Goal: Information Seeking & Learning: Learn about a topic

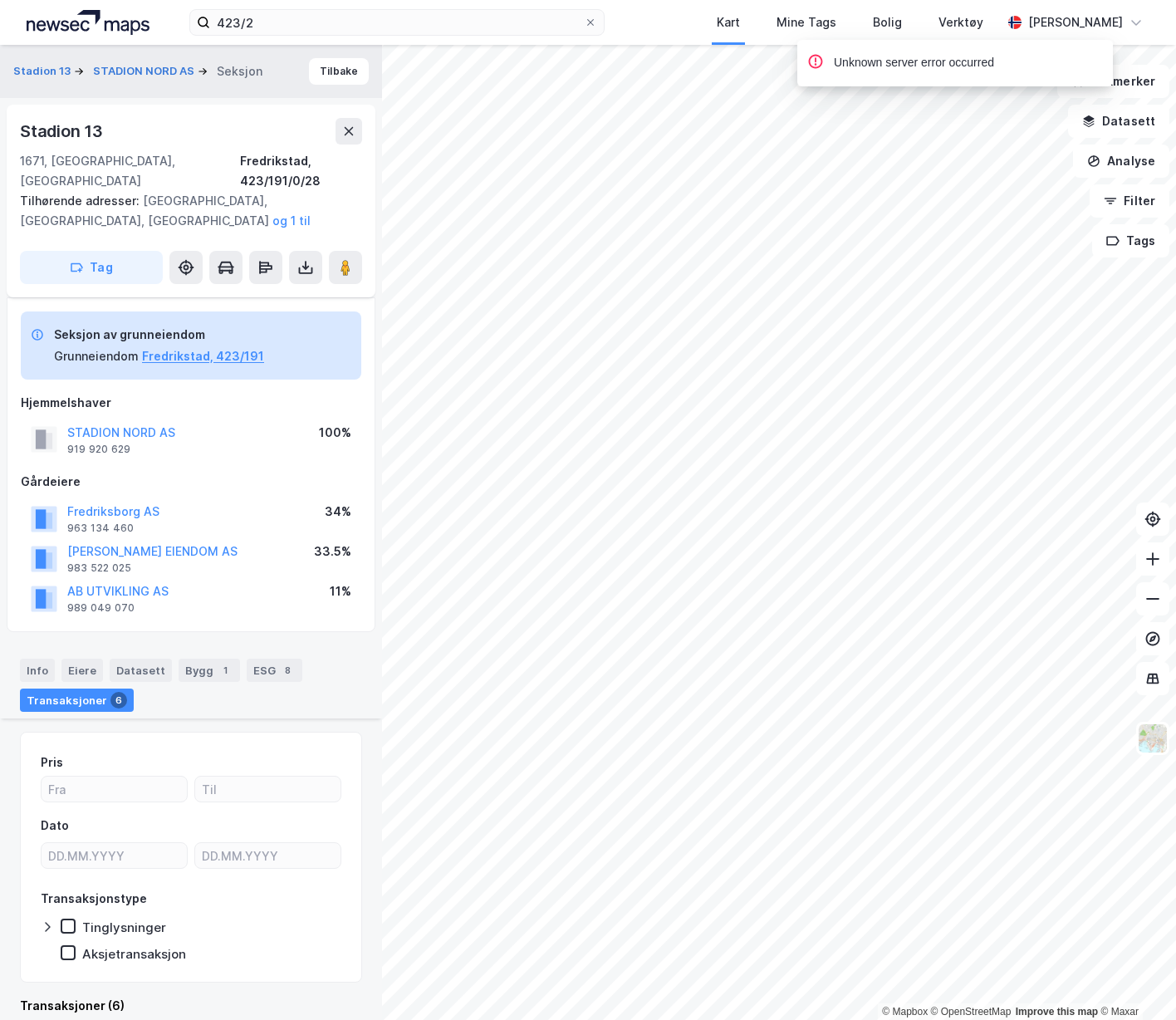
scroll to position [2448, 0]
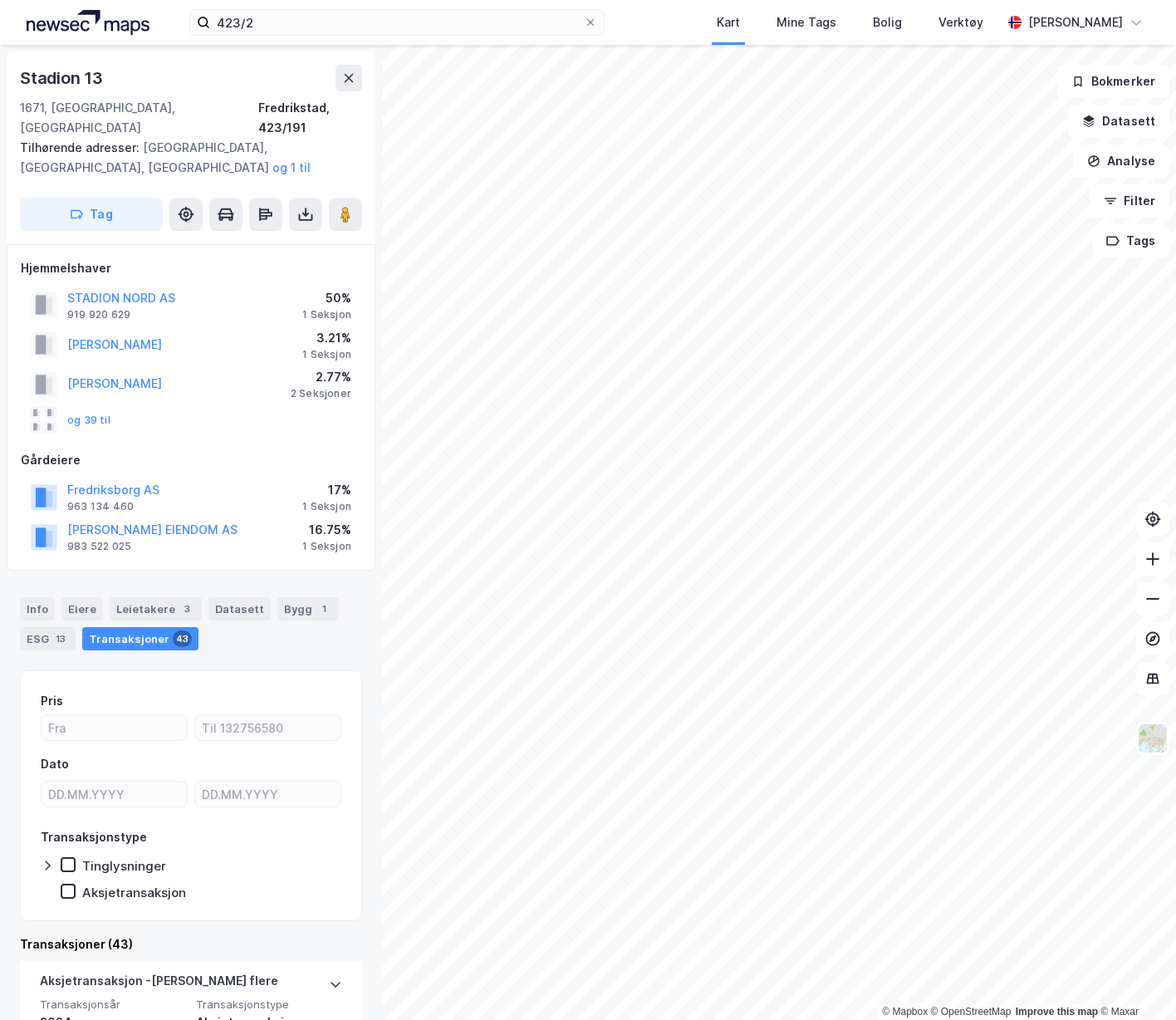
click at [0, 0] on button "STADION NORD AS" at bounding box center [0, 0] width 0 height 0
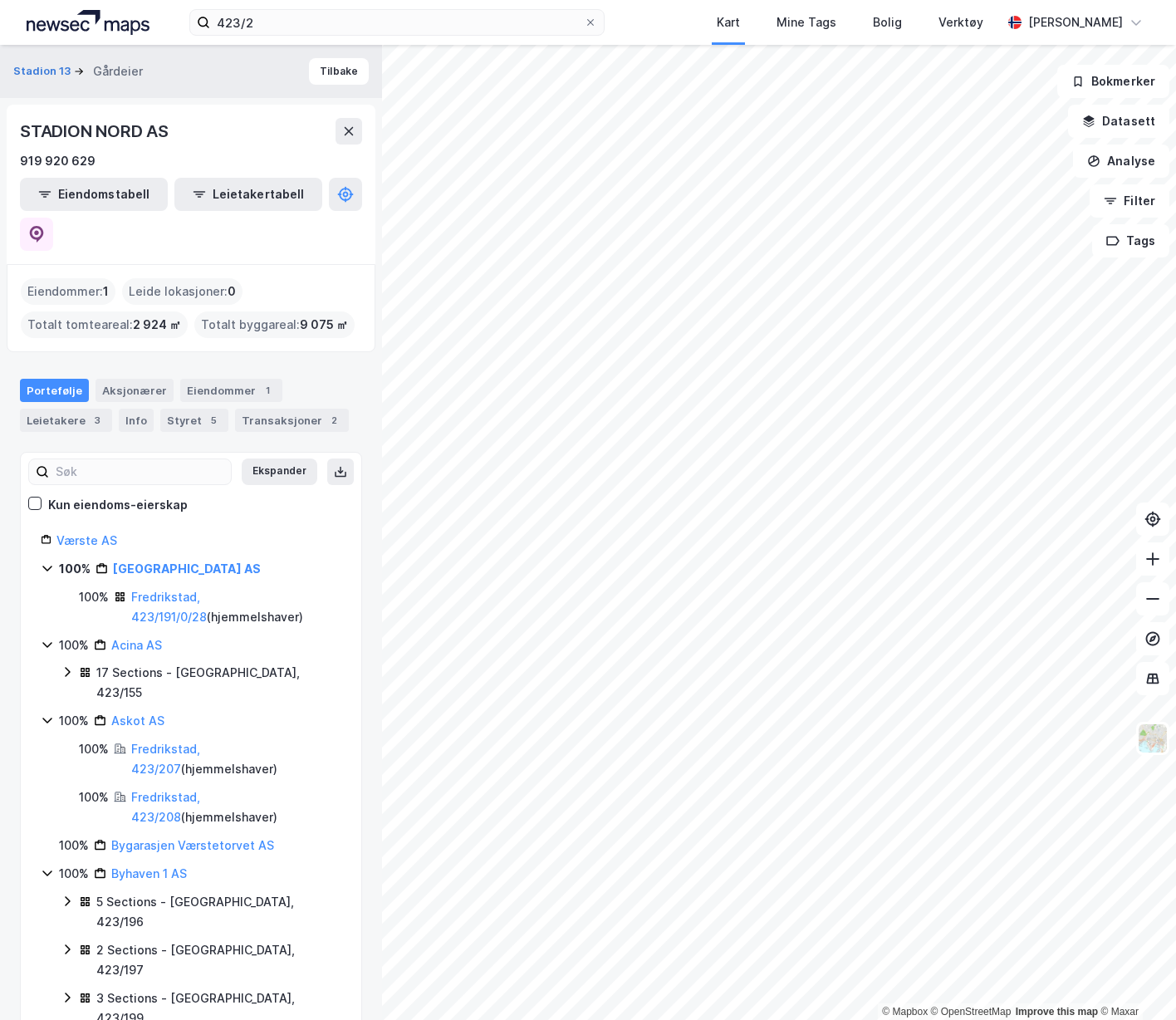
click at [184, 590] on link "Fredrikstad, 423/191/0/28" at bounding box center [168, 606] width 75 height 34
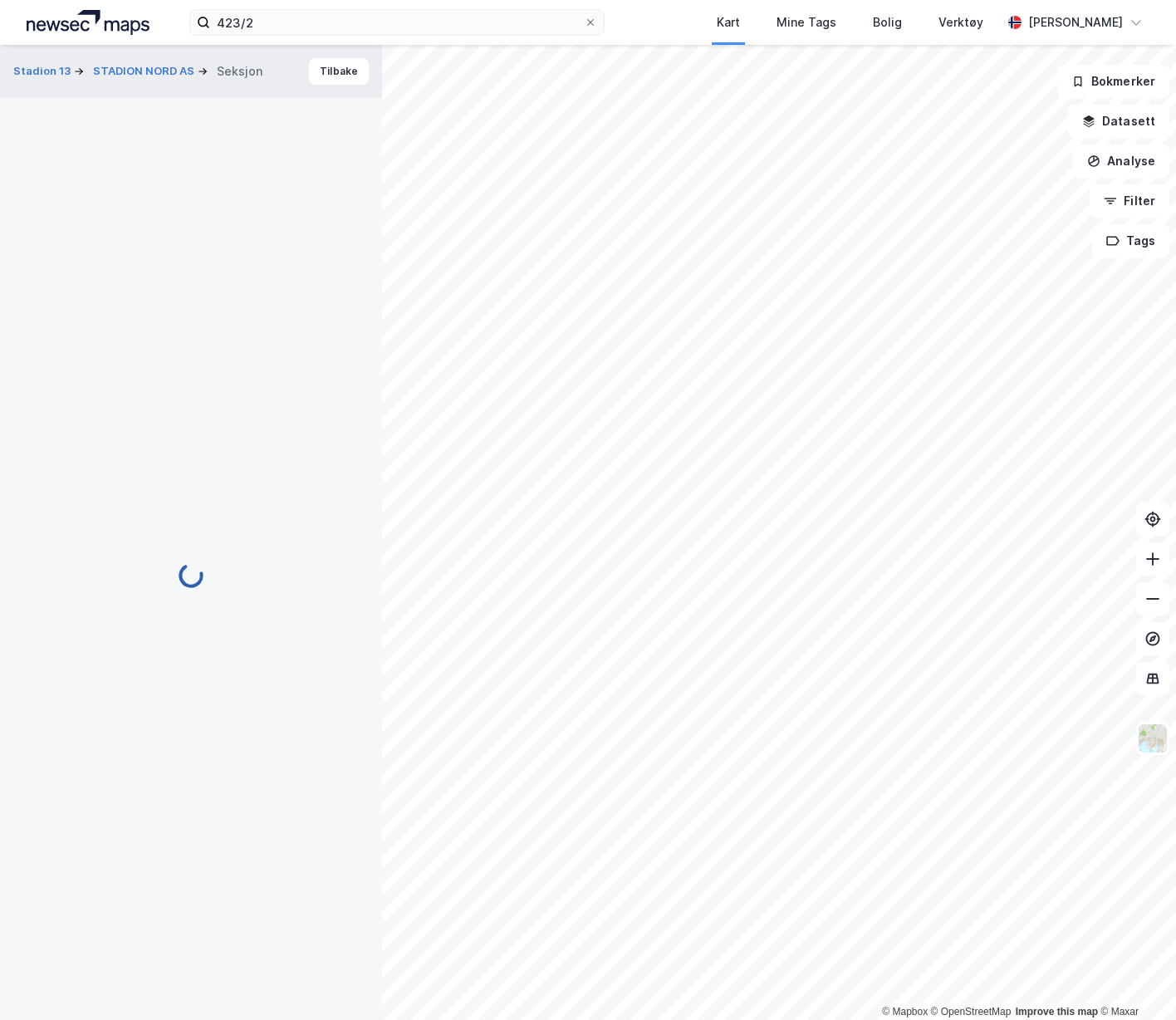
scroll to position [125, 0]
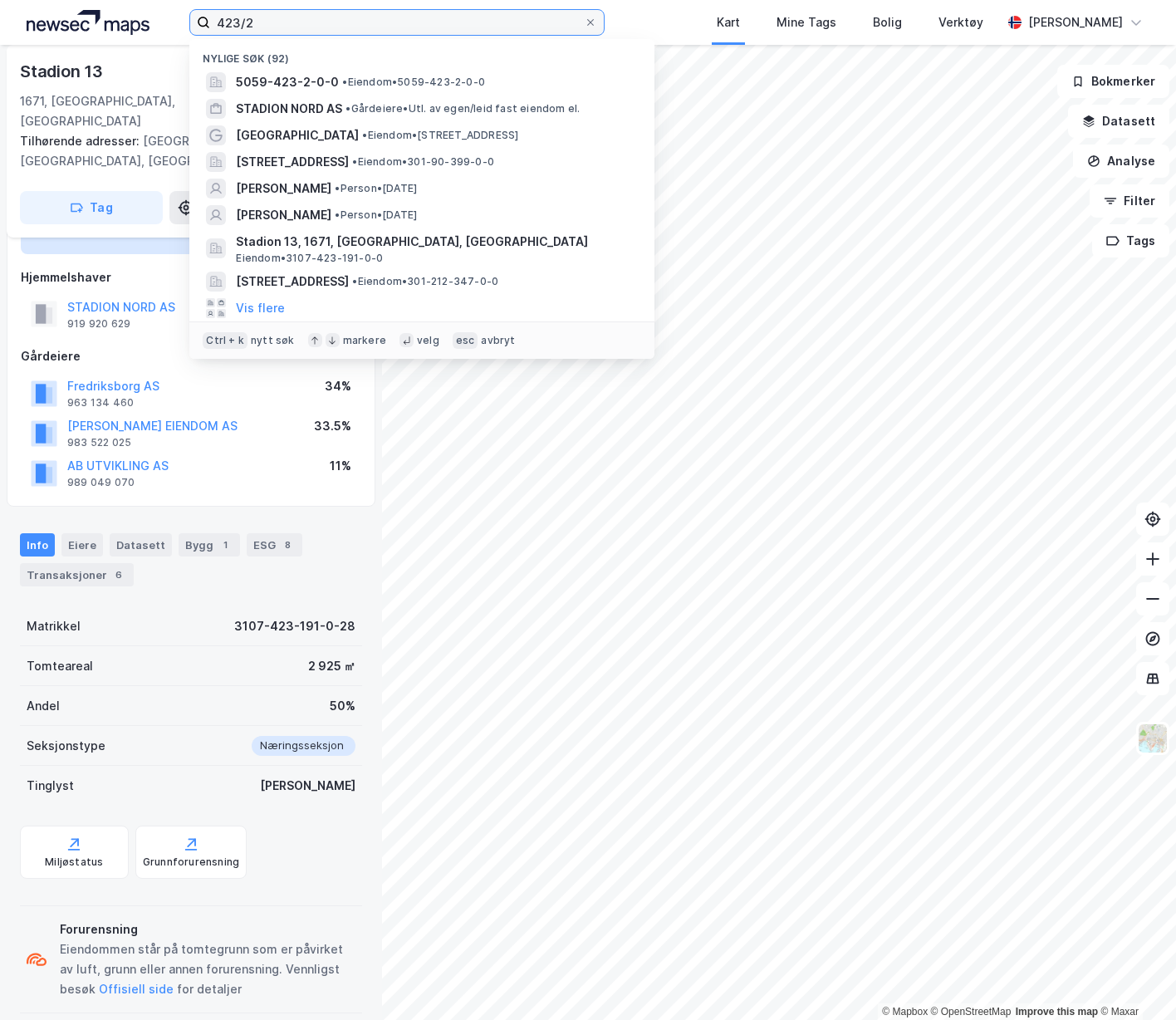
drag, startPoint x: 289, startPoint y: 14, endPoint x: 138, endPoint y: 4, distance: 151.3
click at [138, 4] on div "423/2 Nylige søk (92) 5059-423-2-0-0 • Eiendom • 5059-423-2-0-0 STADION NORD AS…" at bounding box center [588, 22] width 1176 height 45
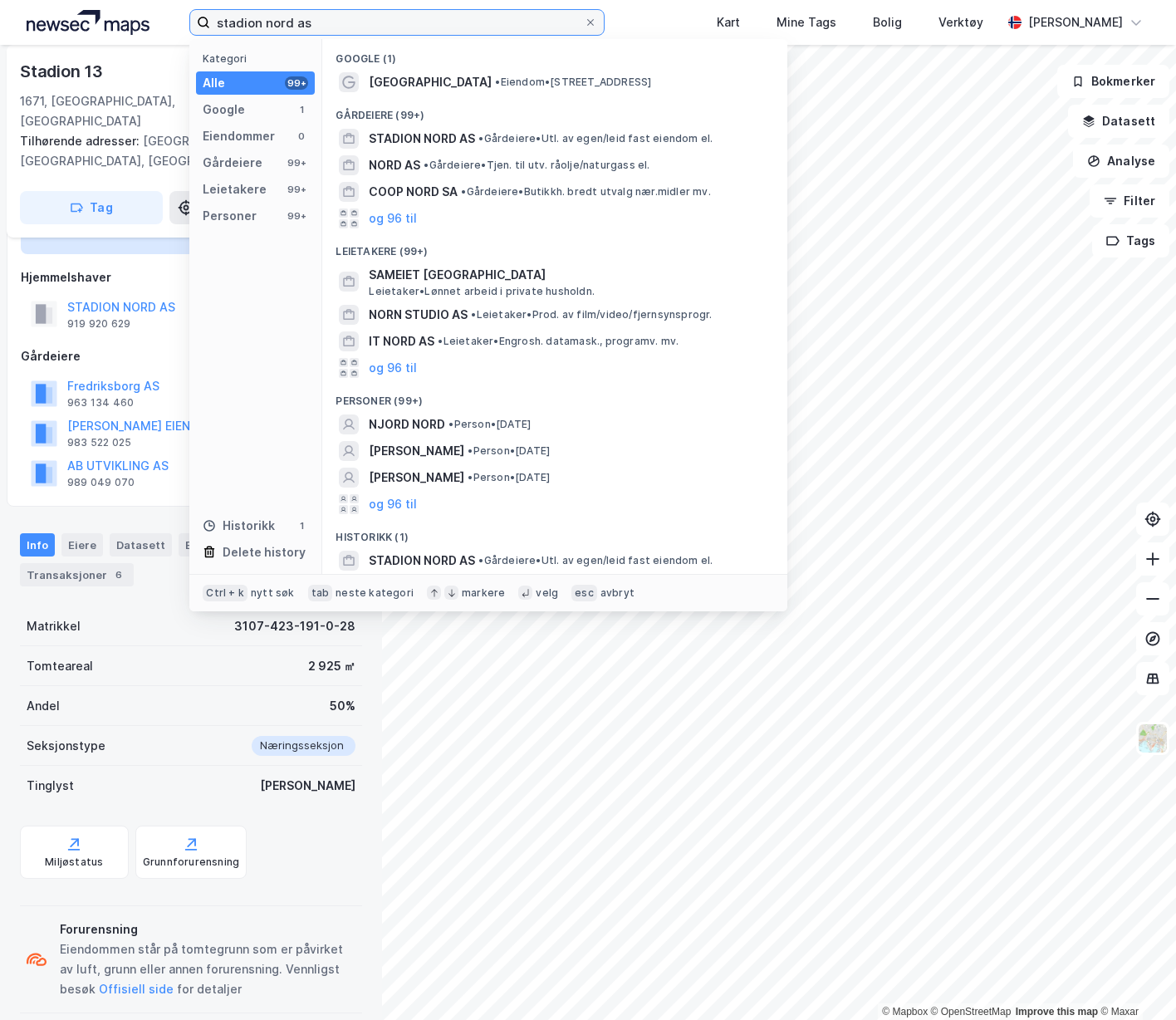
type input "stadion nord as"
click at [445, 134] on span "STADION NORD AS" at bounding box center [421, 139] width 107 height 20
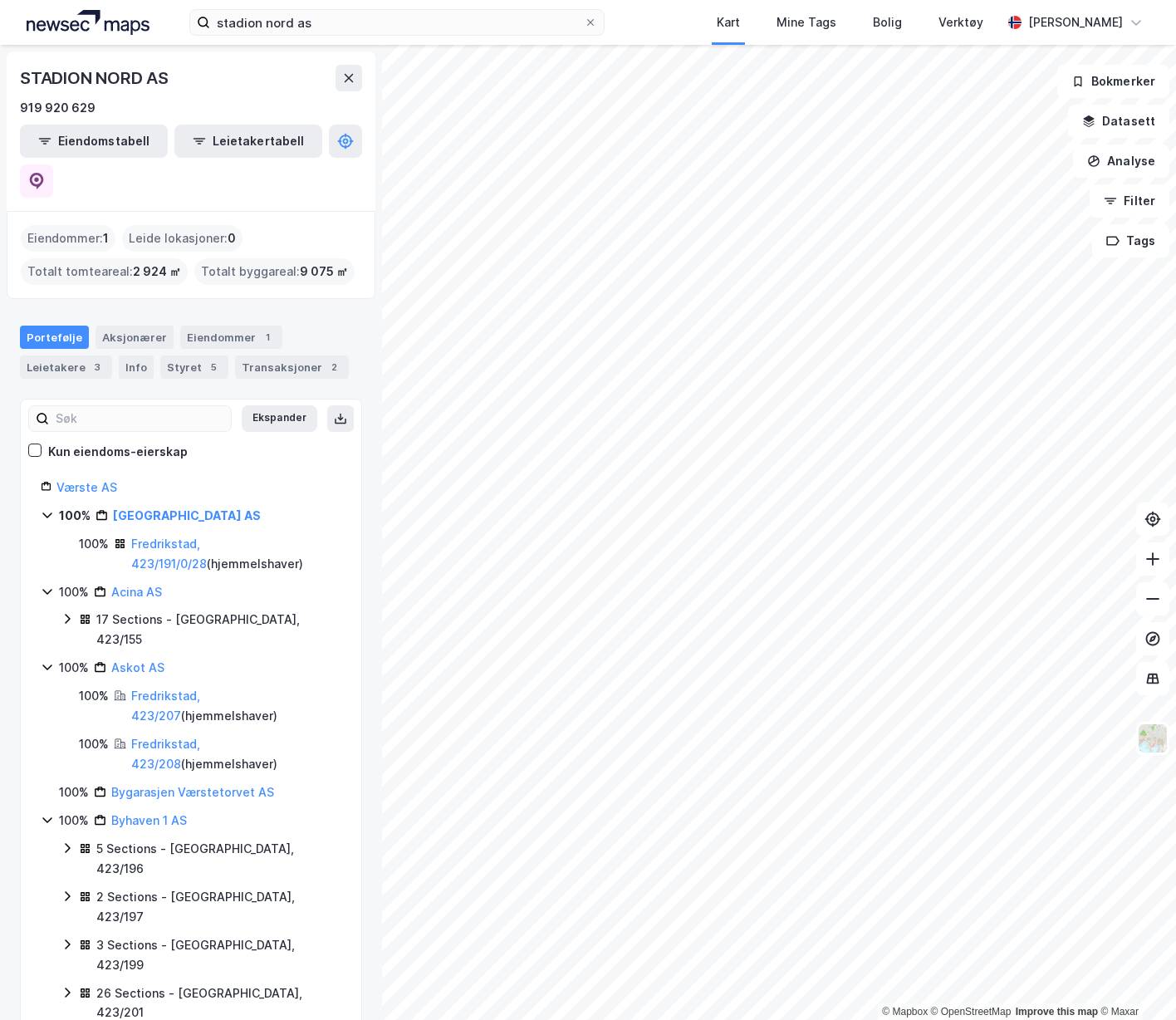
click at [161, 509] on link "[GEOGRAPHIC_DATA] AS" at bounding box center [187, 515] width 148 height 14
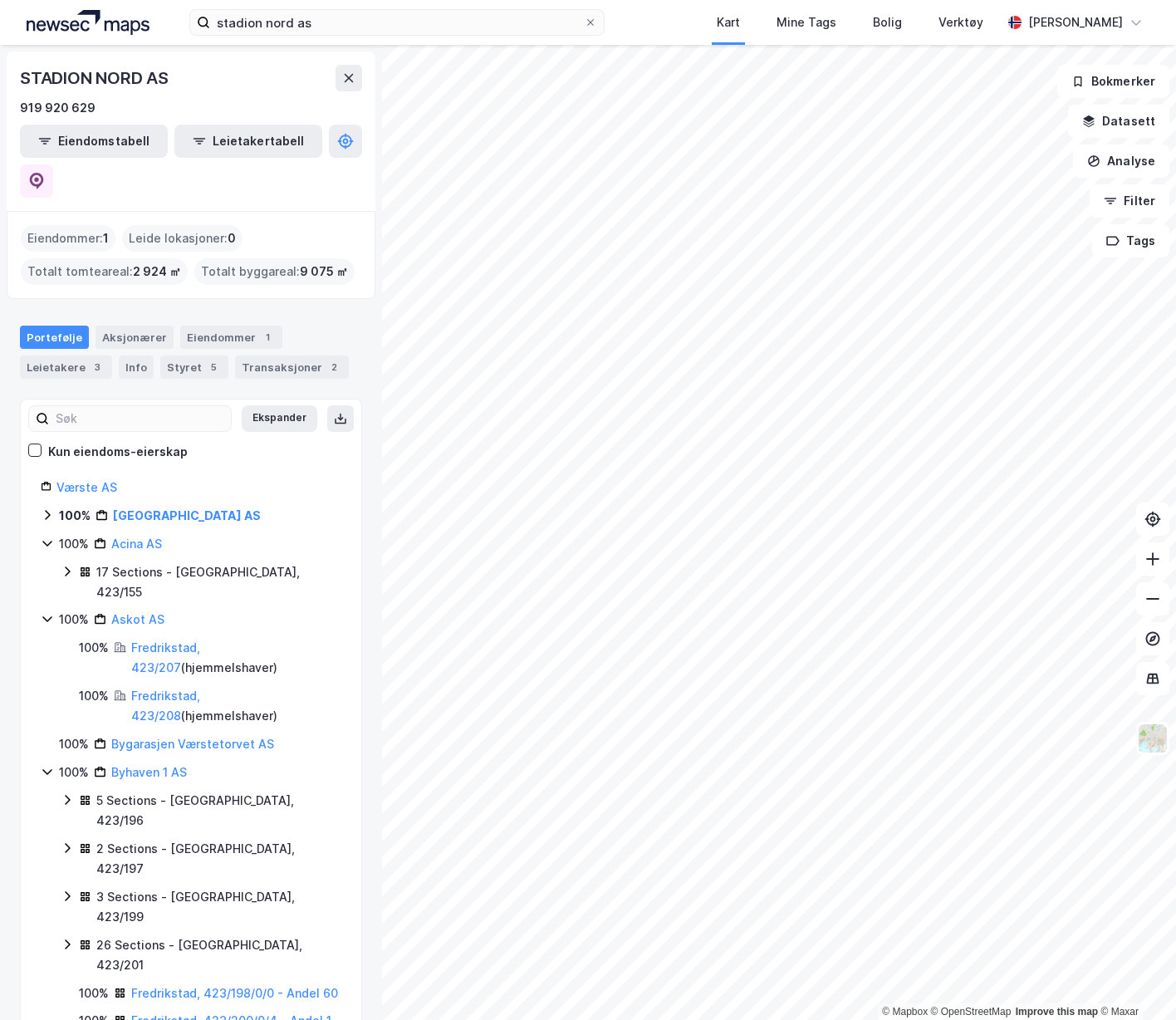
click at [155, 509] on link "[GEOGRAPHIC_DATA] AS" at bounding box center [187, 515] width 148 height 14
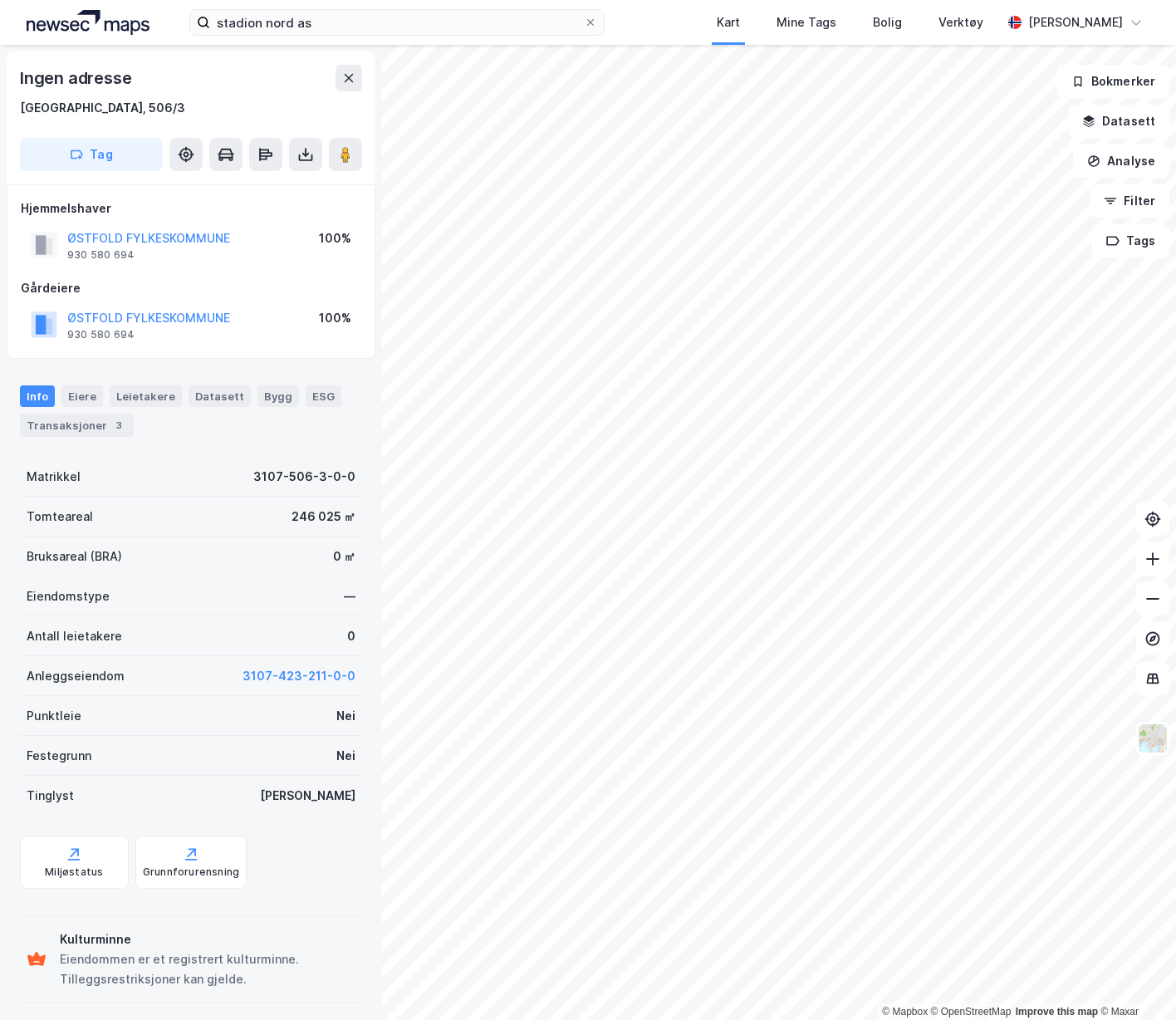
scroll to position [1, 0]
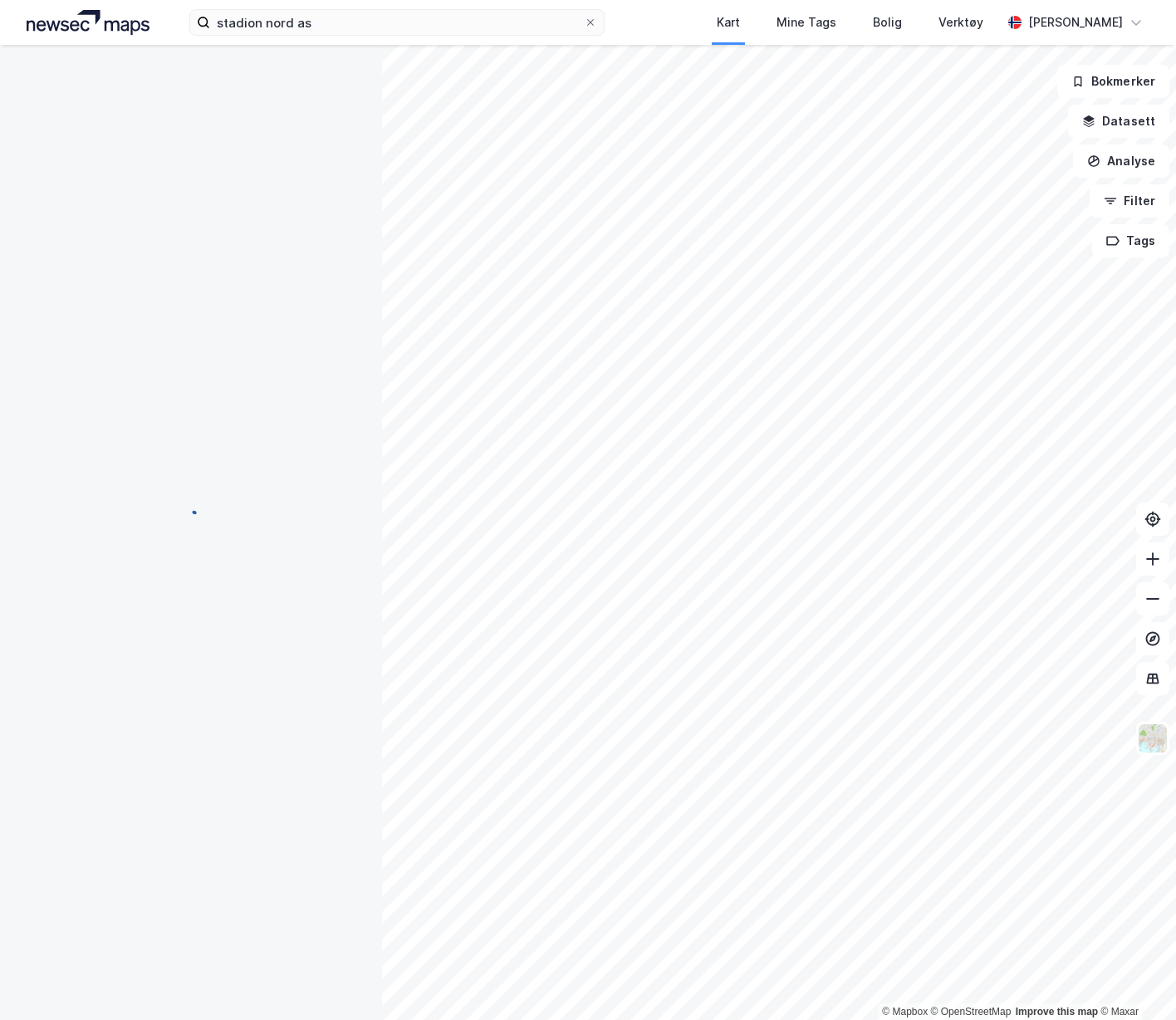
scroll to position [1, 0]
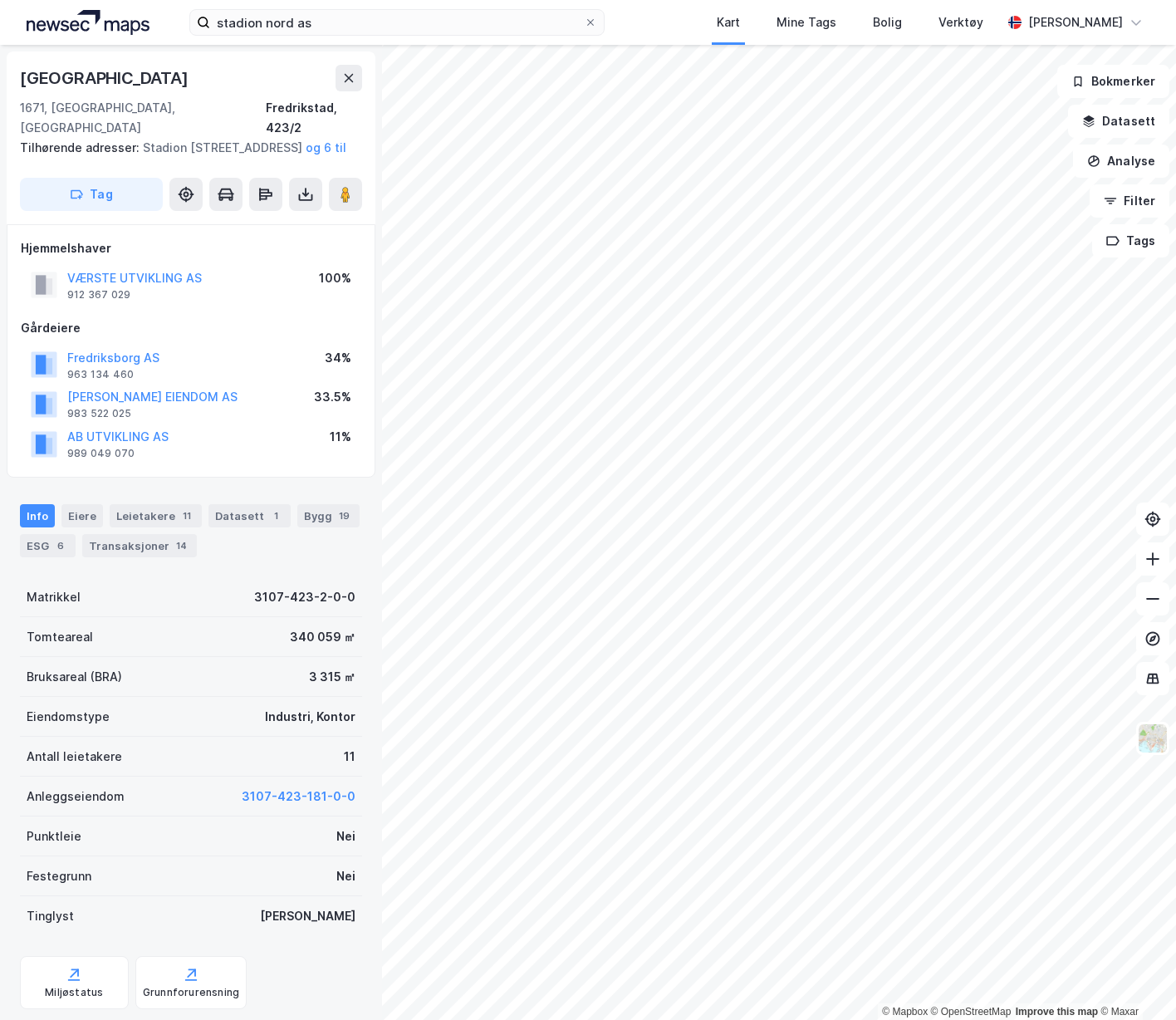
scroll to position [1, 0]
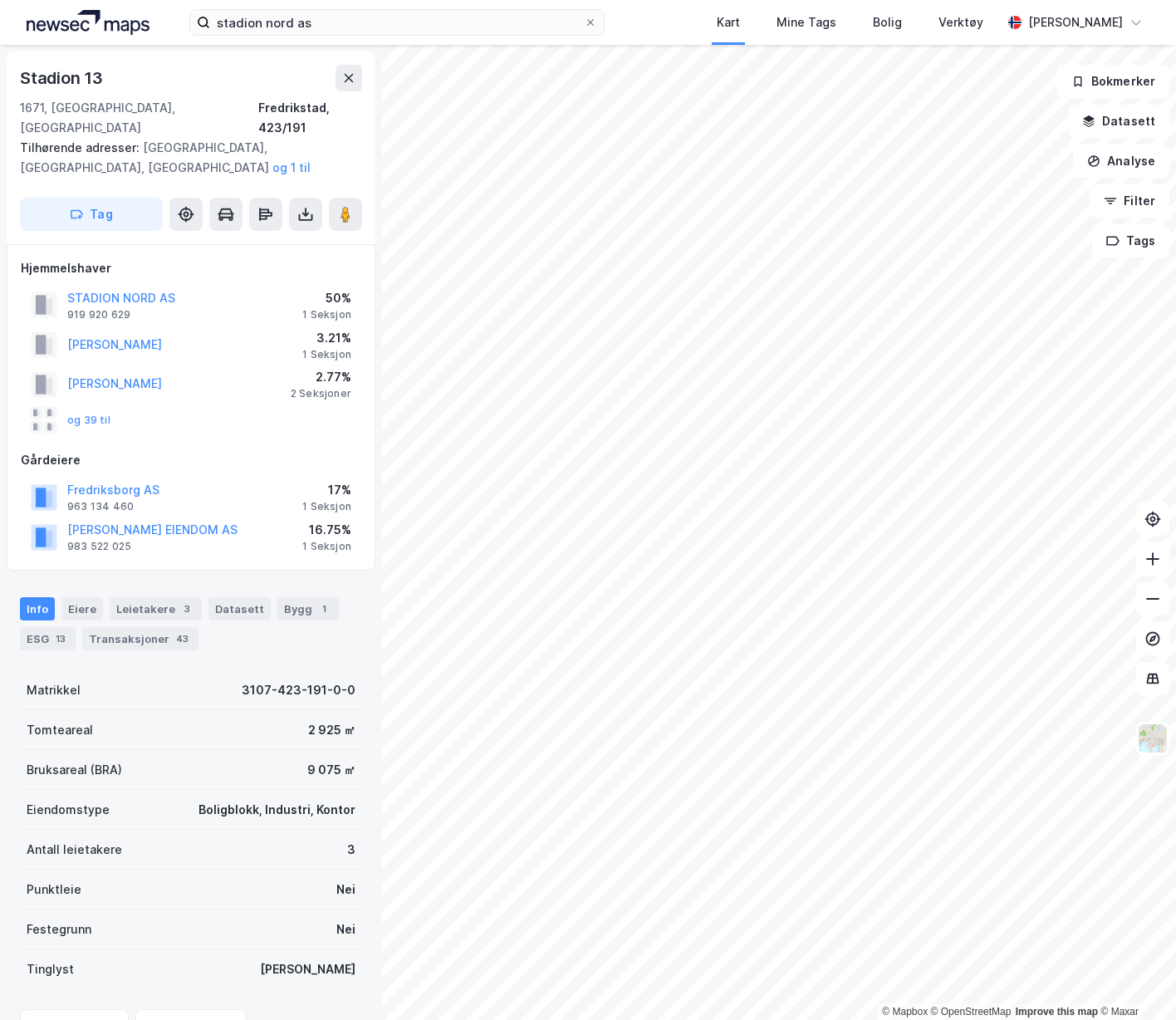
scroll to position [1, 0]
click at [0, 0] on button "STADION NORD AS" at bounding box center [0, 0] width 0 height 0
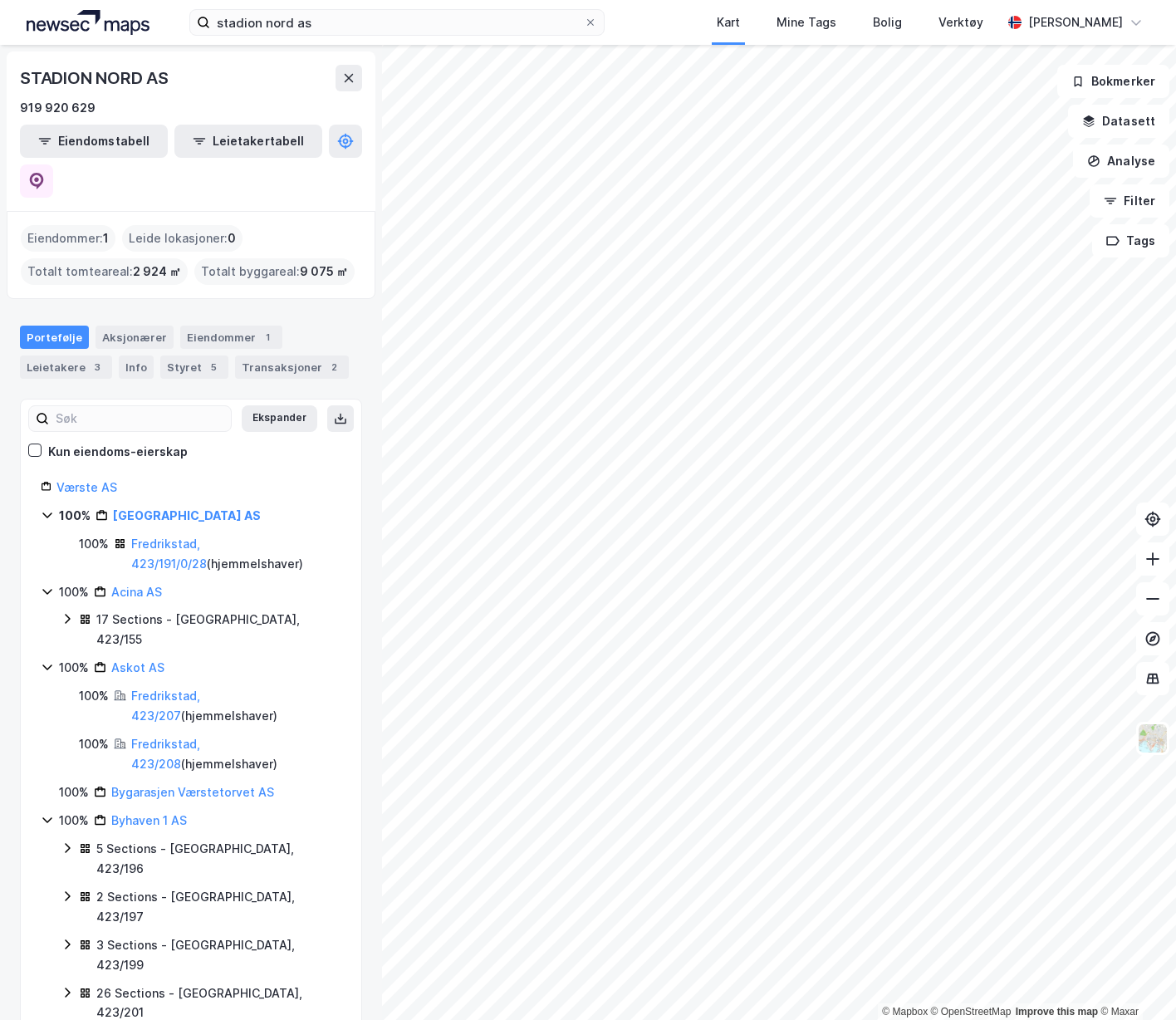
click at [202, 537] on link "Fredrikstad, 423/191/0/28" at bounding box center [168, 554] width 75 height 34
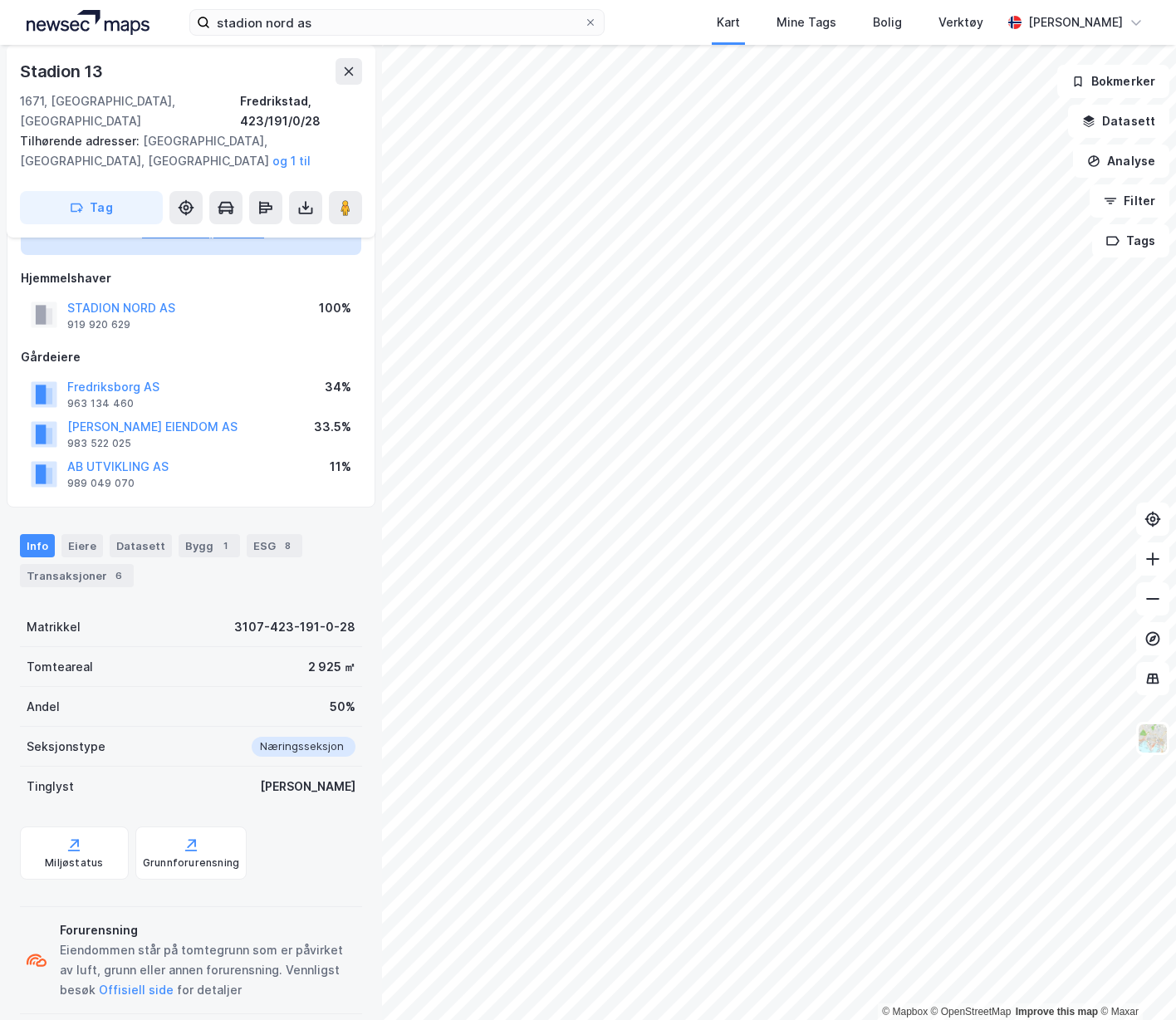
scroll to position [125, 0]
click at [115, 566] on div "6" at bounding box center [118, 574] width 17 height 17
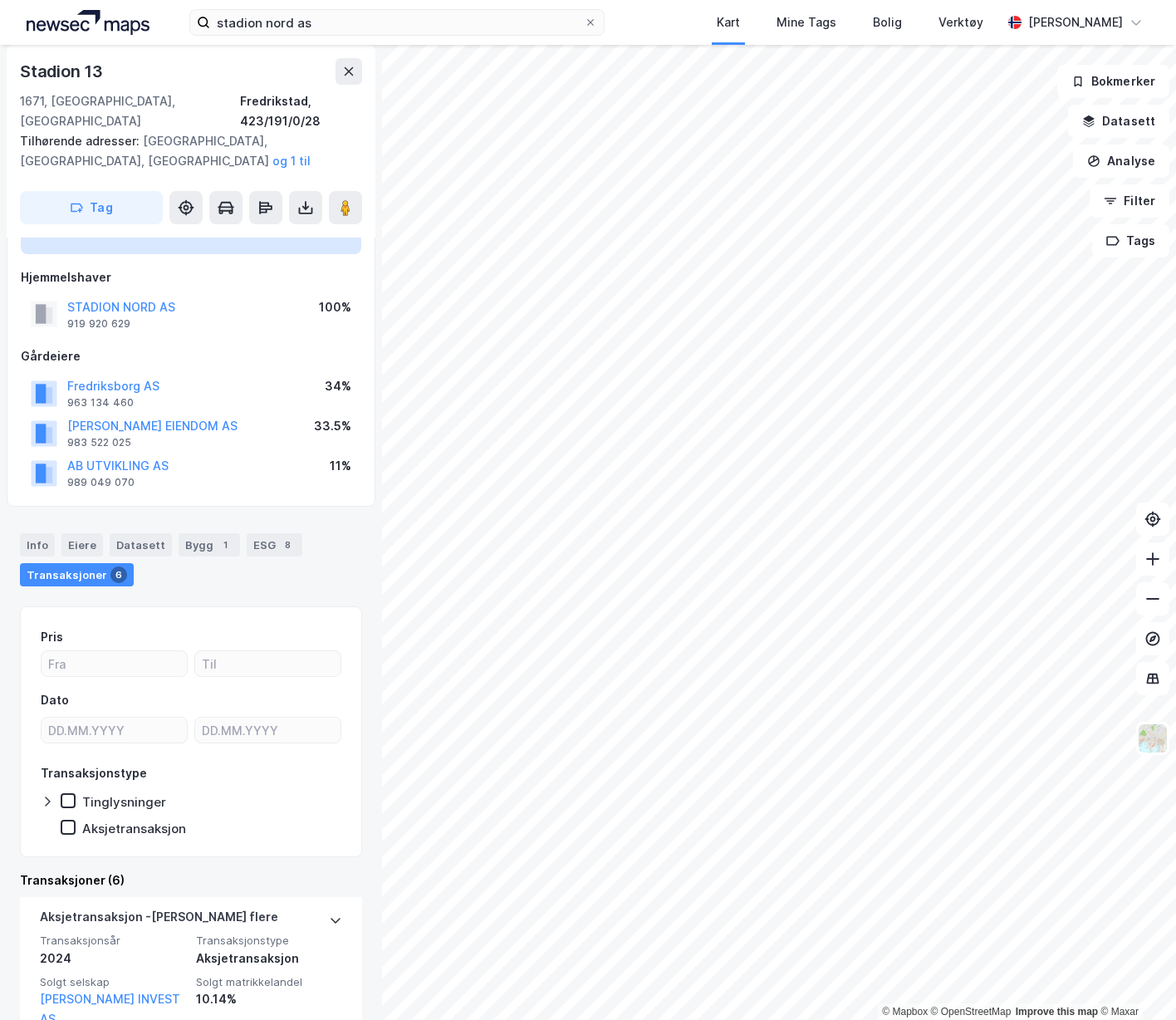
scroll to position [125, 0]
click at [284, 533] on div "ESG 8" at bounding box center [274, 545] width 56 height 23
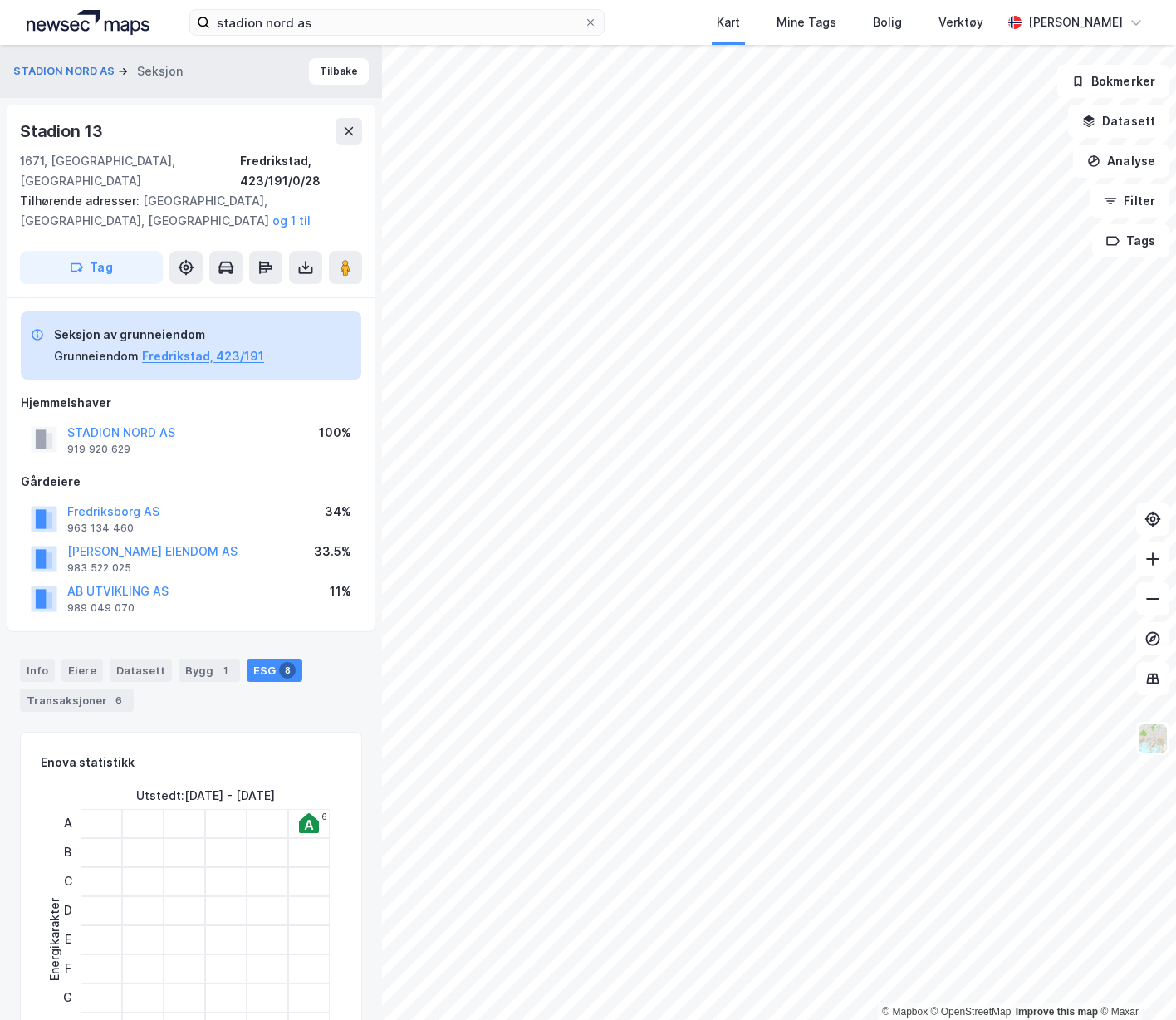
click at [157, 661] on div "Datasett" at bounding box center [141, 671] width 63 height 23
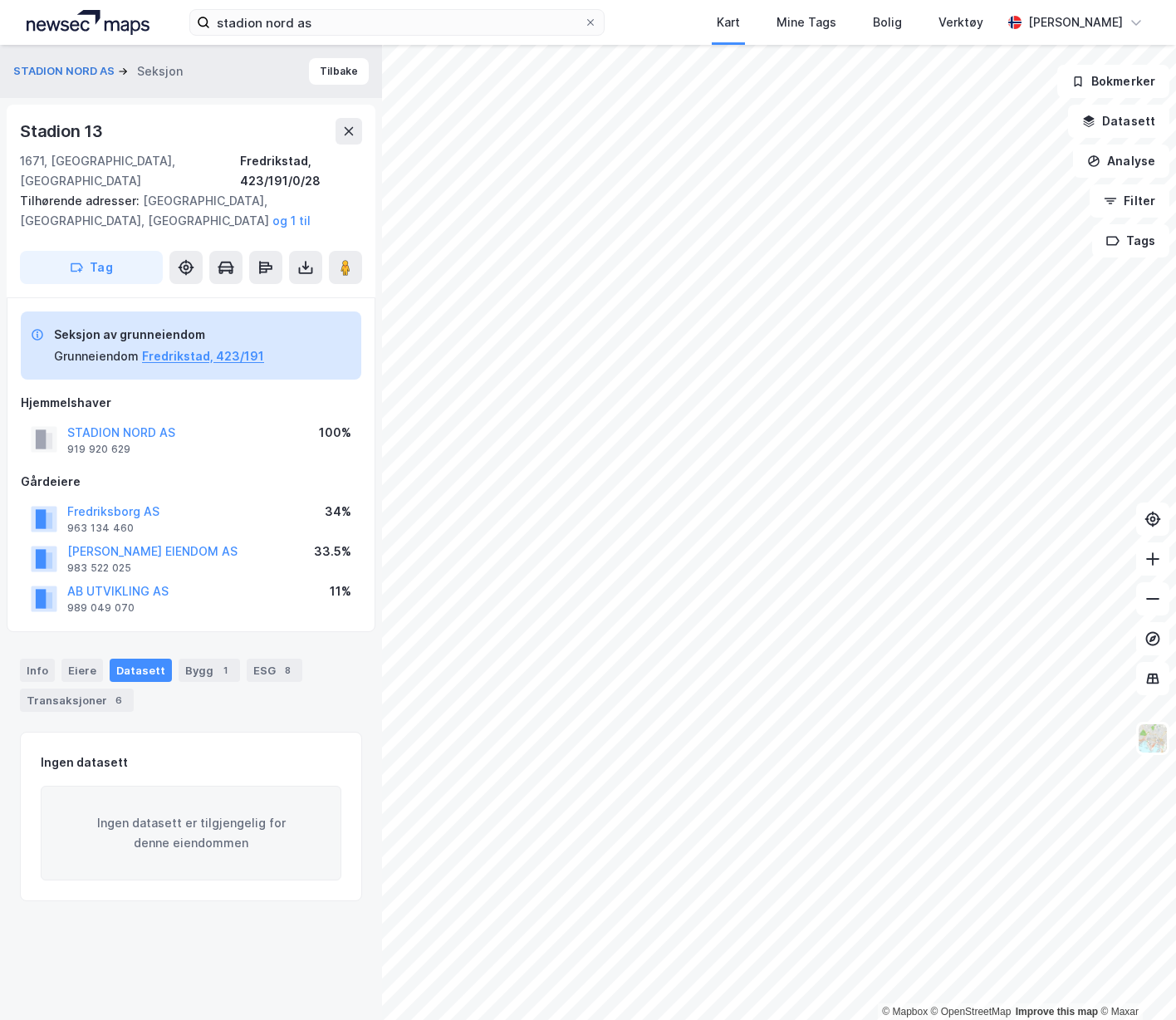
click at [257, 659] on div "ESG 8" at bounding box center [274, 671] width 56 height 23
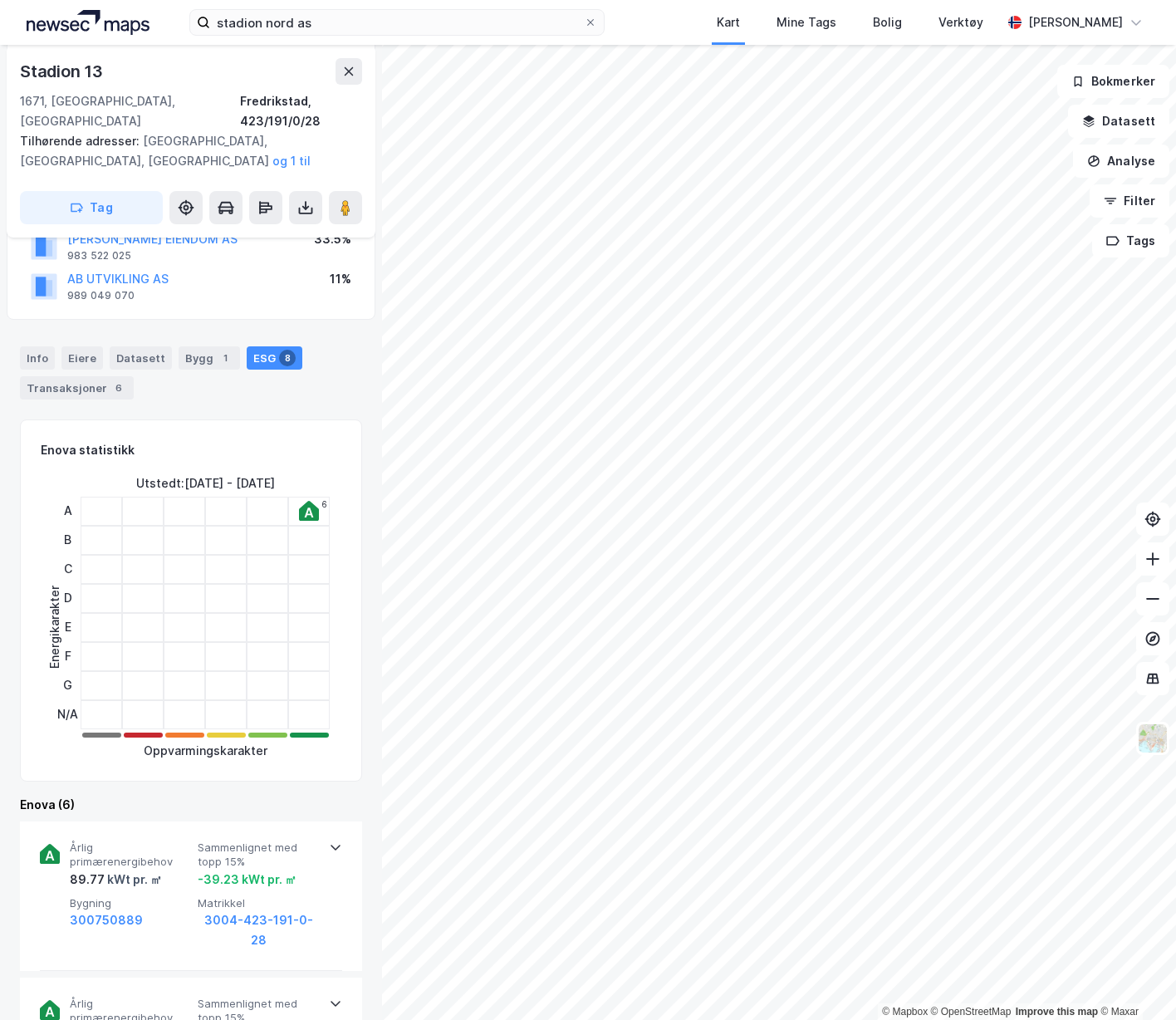
scroll to position [166, 0]
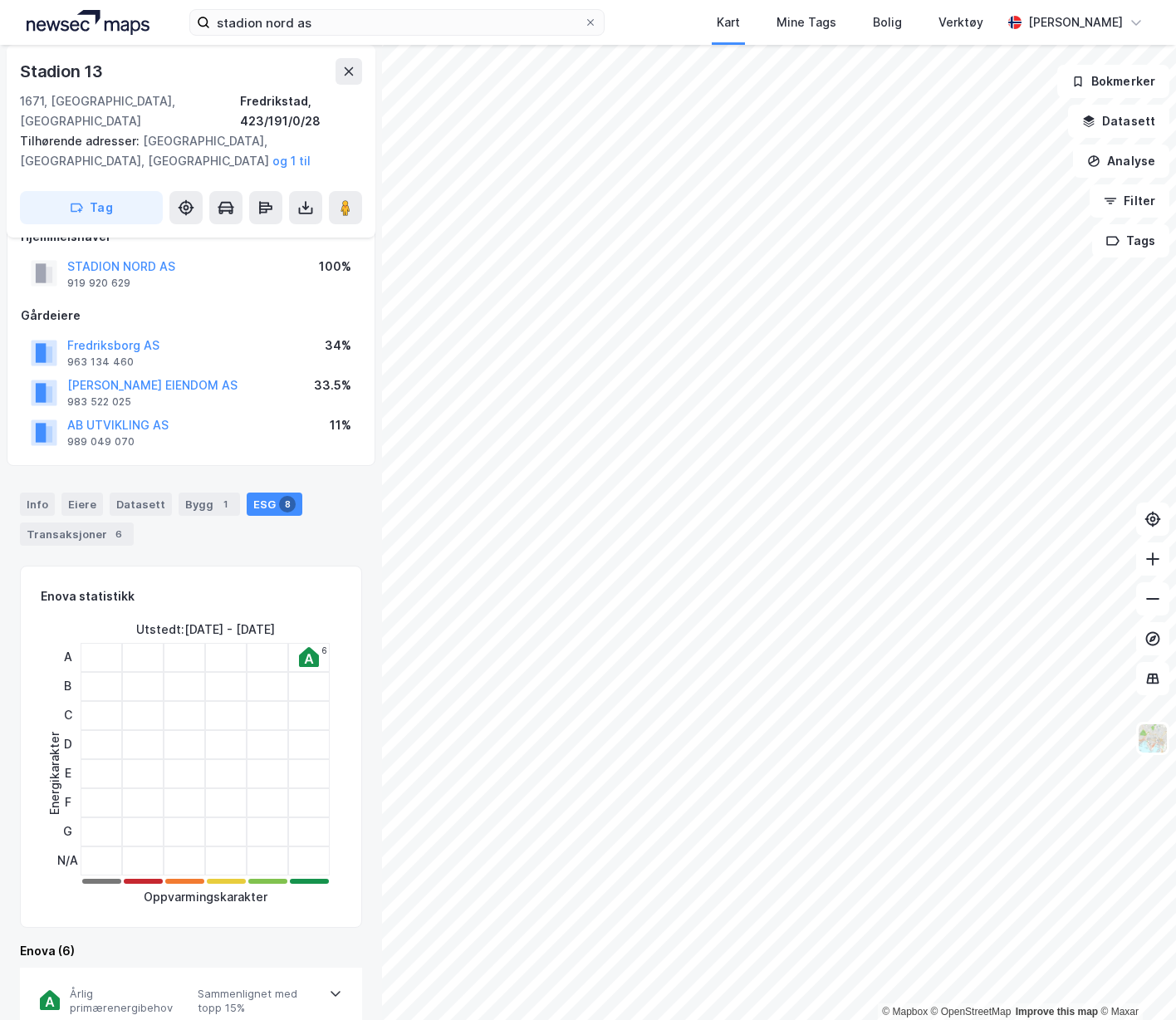
click at [130, 499] on div "Info Eiere Datasett Bygg 1 ESG 8 Transaksjoner 6" at bounding box center [191, 519] width 342 height 53
click at [130, 493] on div "Datasett" at bounding box center [141, 505] width 63 height 23
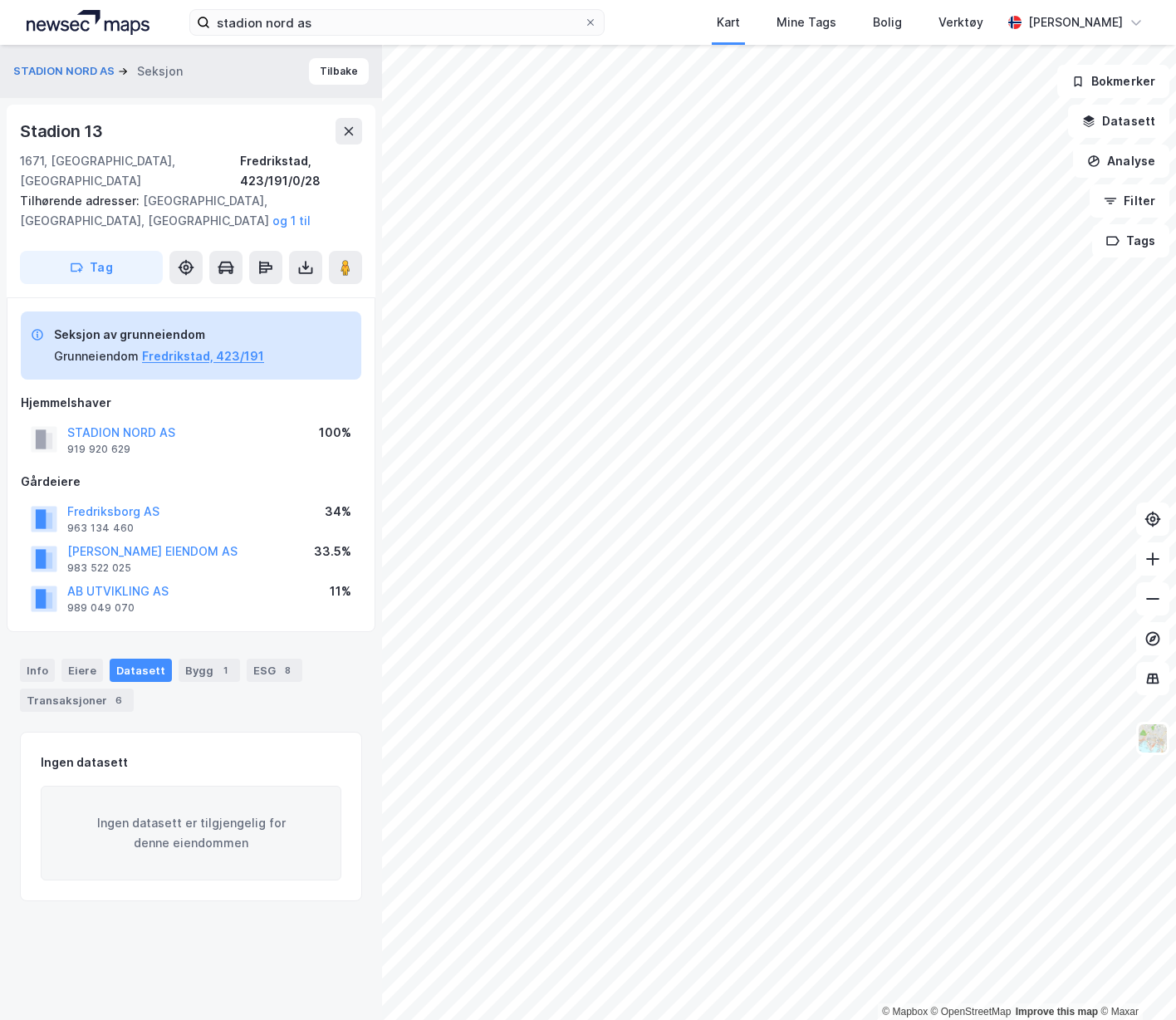
click at [102, 659] on div "Info Eiere Datasett Bygg 1 ESG 8 Transaksjoner 6" at bounding box center [191, 686] width 342 height 53
